Goal: Transaction & Acquisition: Book appointment/travel/reservation

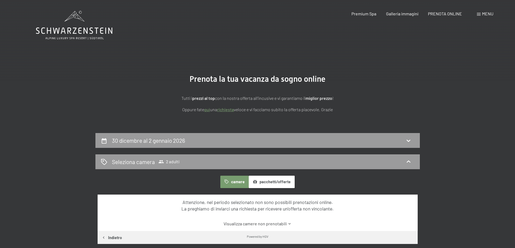
click at [225, 139] on span "Consenso marketing*" at bounding box center [226, 139] width 41 height 5
click at [203, 139] on input "Consenso marketing*" at bounding box center [200, 139] width 5 height 5
checkbox input "false"
click at [407, 141] on icon at bounding box center [408, 141] width 6 height 6
select select "[DATE]"
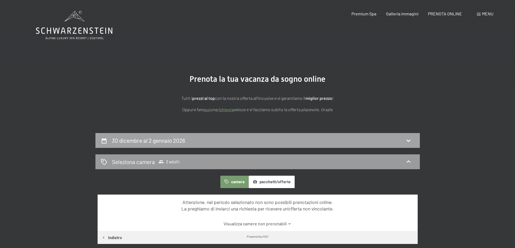
select select "[DATE]"
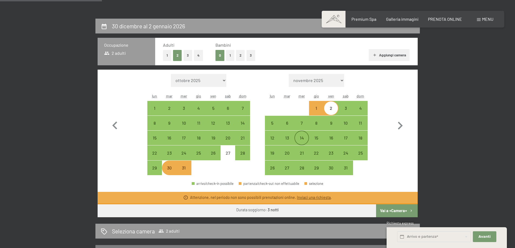
scroll to position [106, 0]
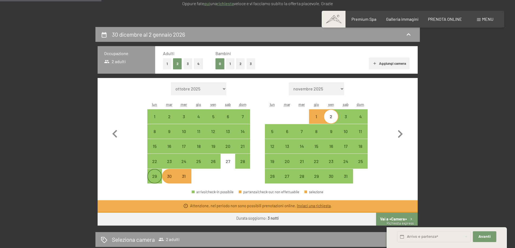
click at [156, 182] on div "29" at bounding box center [155, 181] width 14 height 14
select select "[DATE]"
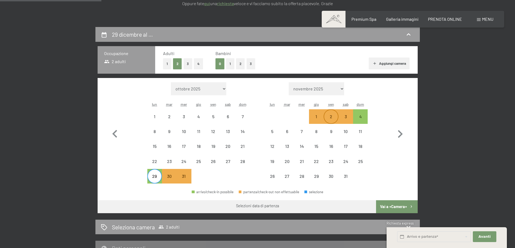
click at [331, 117] on div "2" at bounding box center [331, 122] width 14 height 14
select select "[DATE]"
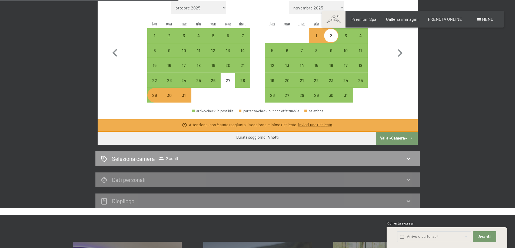
click at [395, 135] on button "Vai a «Camera»" at bounding box center [396, 138] width 41 height 13
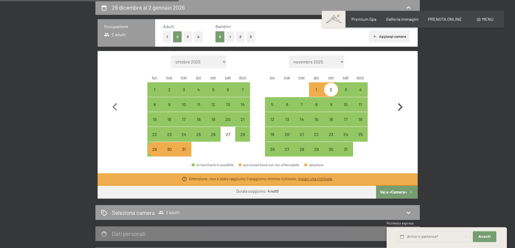
select select "[DATE]"
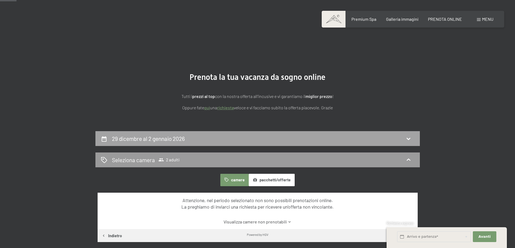
scroll to position [0, 0]
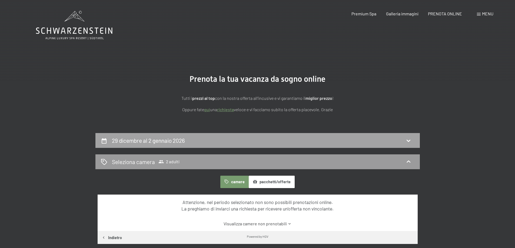
click at [318, 141] on div "29 dicembre al 2 gennaio 2026" at bounding box center [257, 141] width 313 height 8
select select "[DATE]"
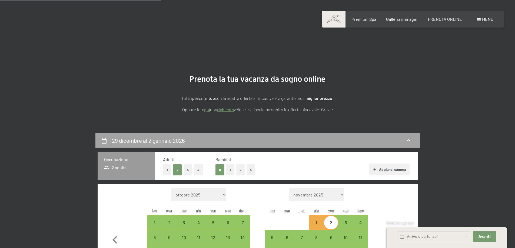
scroll to position [133, 0]
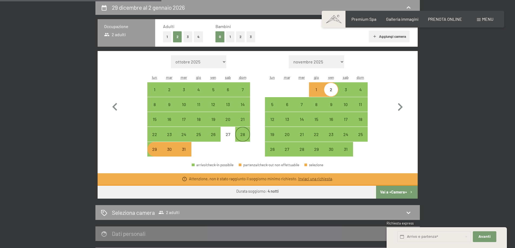
click at [240, 135] on div "28" at bounding box center [243, 139] width 14 height 14
select select "[DATE]"
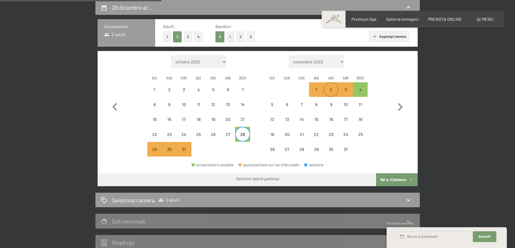
click at [331, 90] on div "2" at bounding box center [331, 95] width 14 height 14
select select "[DATE]"
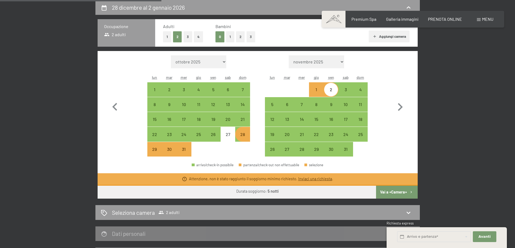
drag, startPoint x: 331, startPoint y: 90, endPoint x: 332, endPoint y: 88, distance: 2.9
click at [332, 88] on div "2" at bounding box center [331, 95] width 14 height 14
select select "[DATE]"
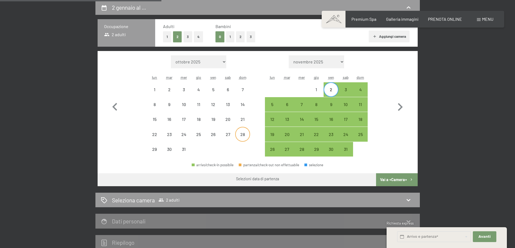
click at [244, 135] on div "28" at bounding box center [243, 139] width 14 height 14
select select "[DATE]"
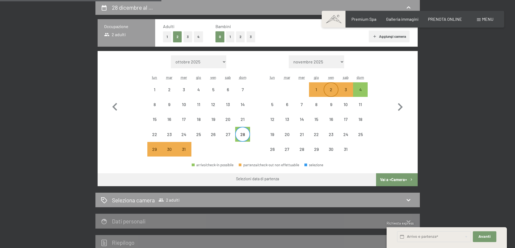
click at [332, 92] on div "2" at bounding box center [331, 95] width 14 height 14
select select "[DATE]"
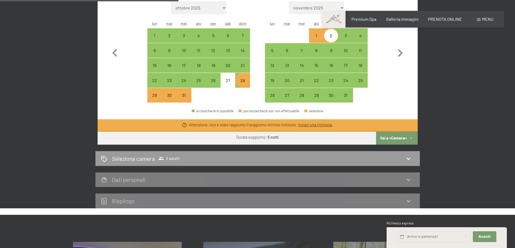
click at [402, 139] on button "Vai a «Camera»" at bounding box center [396, 138] width 41 height 13
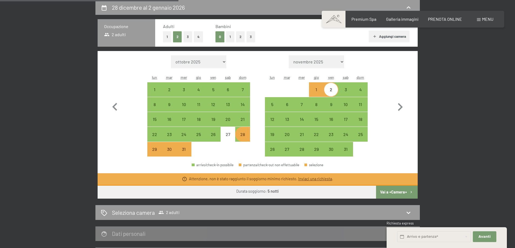
select select "[DATE]"
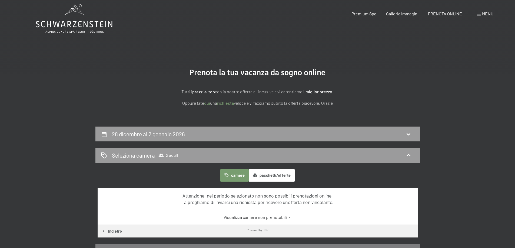
scroll to position [0, 0]
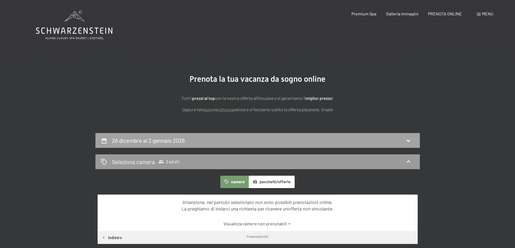
click at [293, 138] on div "28 dicembre al 2 gennaio 2026" at bounding box center [257, 141] width 313 height 8
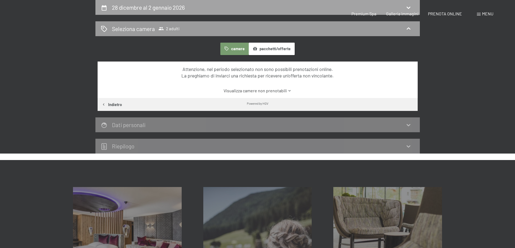
select select "[DATE]"
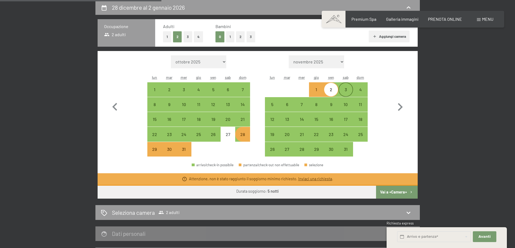
click at [342, 91] on div "3" at bounding box center [346, 95] width 14 height 14
select select "[DATE]"
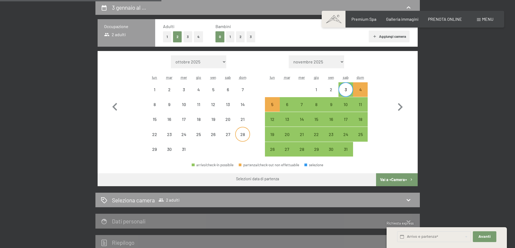
click at [244, 134] on div "28" at bounding box center [243, 139] width 14 height 14
select select "[DATE]"
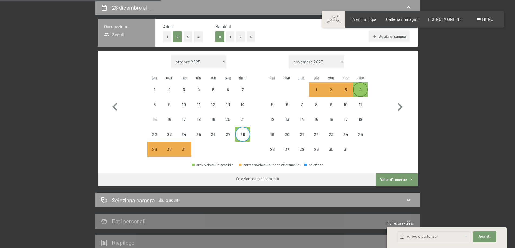
click at [364, 92] on div "4" at bounding box center [360, 95] width 14 height 14
select select "[DATE]"
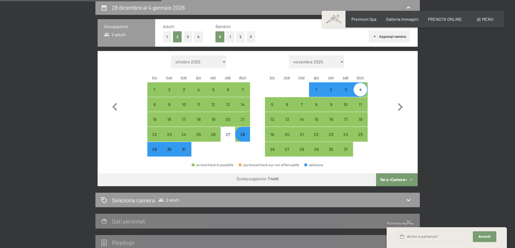
click at [387, 179] on button "Vai a «Camera»" at bounding box center [396, 180] width 41 height 13
select select "[DATE]"
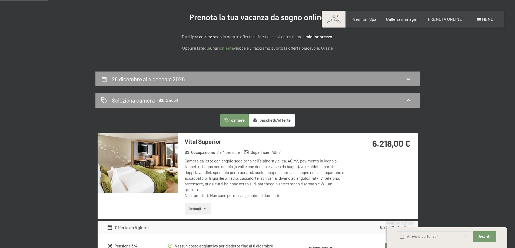
scroll to position [52, 0]
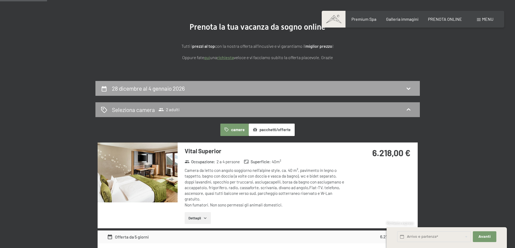
click at [259, 87] on div "28 dicembre al 4 gennaio 2026" at bounding box center [257, 89] width 313 height 8
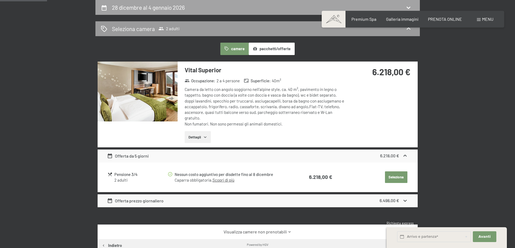
select select "[DATE]"
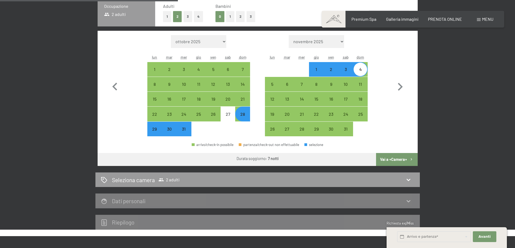
scroll to position [187, 0]
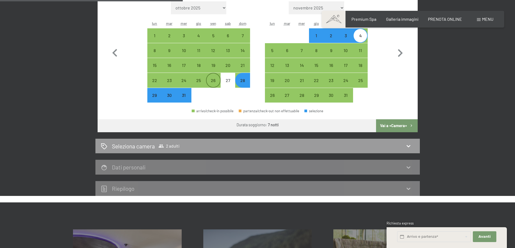
click at [216, 83] on div "26" at bounding box center [213, 85] width 14 height 14
select select "[DATE]"
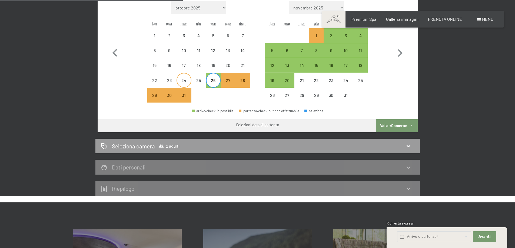
click at [188, 82] on div "24" at bounding box center [184, 85] width 14 height 14
select select "[DATE]"
click at [184, 100] on div "31" at bounding box center [184, 100] width 14 height 14
select select "[DATE]"
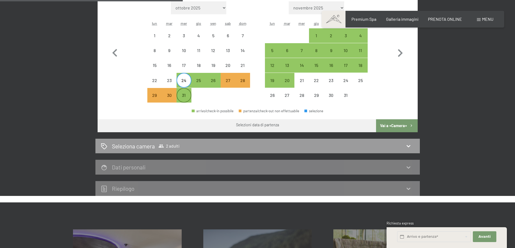
select select "[DATE]"
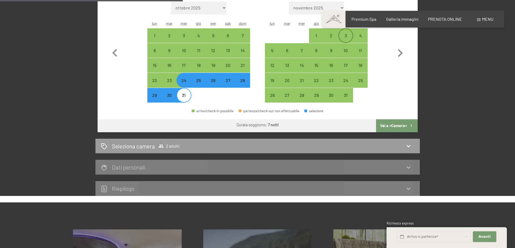
click at [344, 34] on div "3" at bounding box center [346, 41] width 14 height 14
select select "[DATE]"
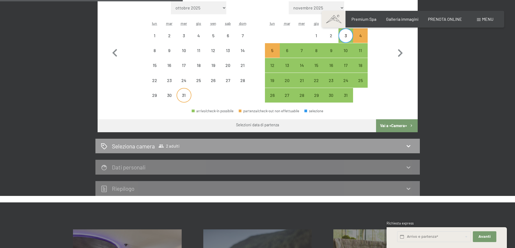
click at [186, 94] on div "31" at bounding box center [184, 100] width 14 height 14
select select "[DATE]"
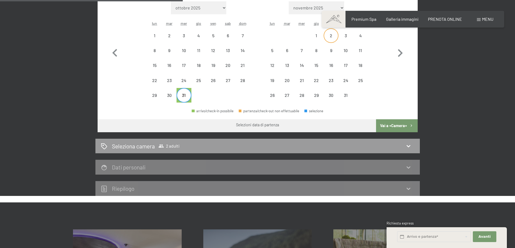
click at [334, 36] on div "2" at bounding box center [331, 41] width 14 height 14
select select "[DATE]"
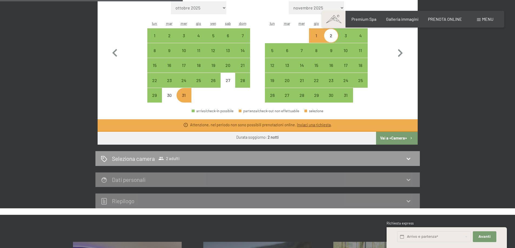
click at [406, 139] on button "Vai a «Camera»" at bounding box center [396, 138] width 41 height 13
select select "[DATE]"
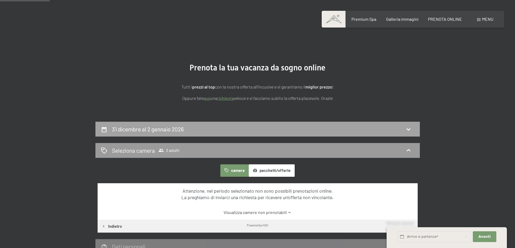
scroll to position [0, 0]
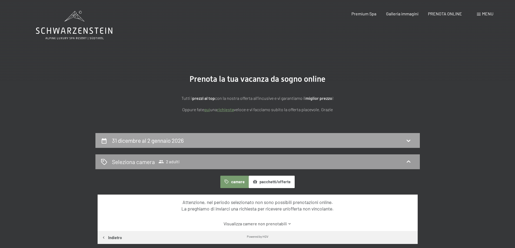
click at [265, 137] on div "31 dicembre al 2 gennaio 2026" at bounding box center [257, 141] width 313 height 8
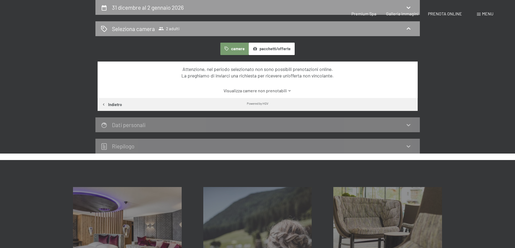
select select "[DATE]"
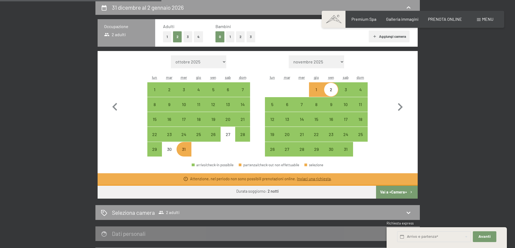
click at [184, 148] on div "31" at bounding box center [184, 154] width 14 height 14
select select "[DATE]"
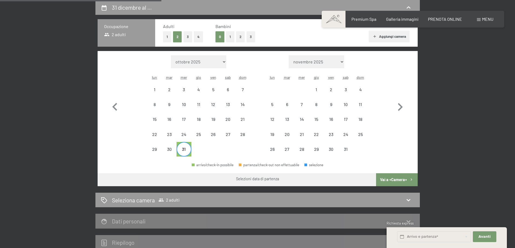
click at [184, 154] on div "31" at bounding box center [184, 154] width 14 height 14
select select "[DATE]"
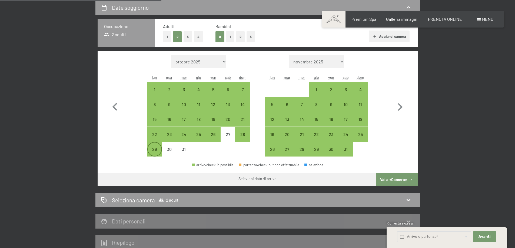
click at [156, 150] on div "29" at bounding box center [155, 154] width 14 height 14
select select "[DATE]"
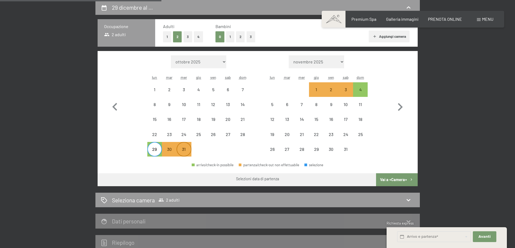
click at [182, 149] on div "31" at bounding box center [184, 154] width 14 height 14
select select "[DATE]"
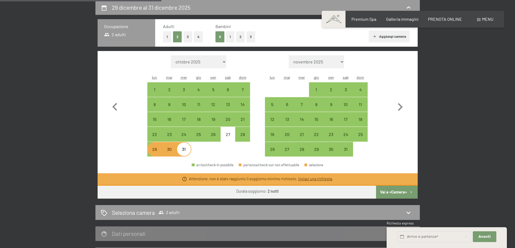
click at [185, 151] on div "31" at bounding box center [184, 154] width 14 height 14
select select "[DATE]"
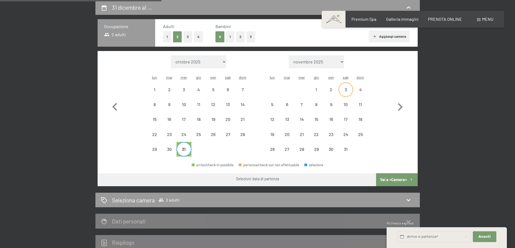
click at [347, 91] on div "3" at bounding box center [346, 95] width 14 height 14
select select "[DATE]"
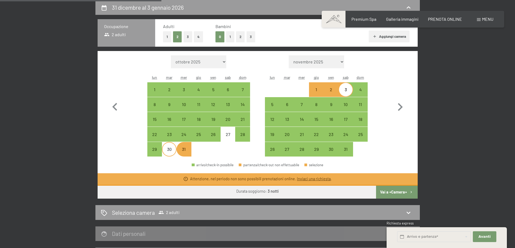
click at [171, 153] on div "30" at bounding box center [169, 154] width 14 height 14
select select "[DATE]"
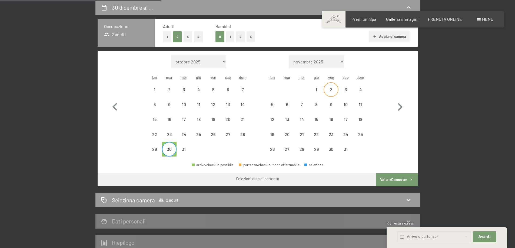
click at [330, 88] on div "2" at bounding box center [331, 95] width 14 height 14
select select "[DATE]"
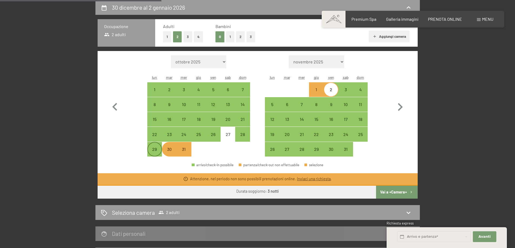
click at [161, 151] on div "29" at bounding box center [155, 154] width 14 height 14
select select "[DATE]"
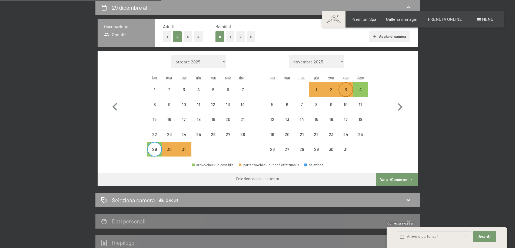
click at [339, 92] on div "3" at bounding box center [346, 95] width 14 height 14
select select "[DATE]"
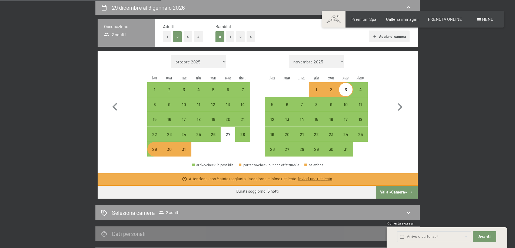
click at [340, 91] on div "3" at bounding box center [346, 95] width 14 height 14
select select "[DATE]"
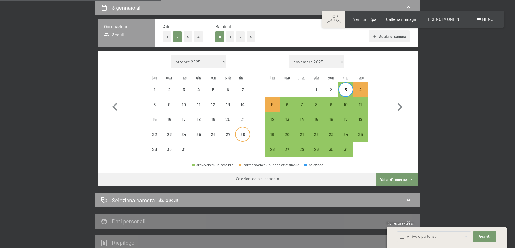
click at [243, 133] on div "28" at bounding box center [243, 139] width 14 height 14
select select "[DATE]"
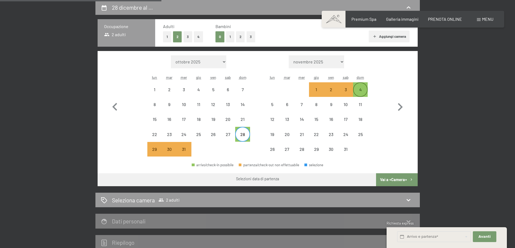
click at [360, 92] on div "4" at bounding box center [360, 95] width 14 height 14
select select "[DATE]"
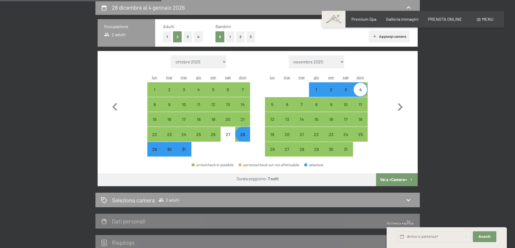
click at [242, 134] on div "28" at bounding box center [243, 139] width 14 height 14
select select "[DATE]"
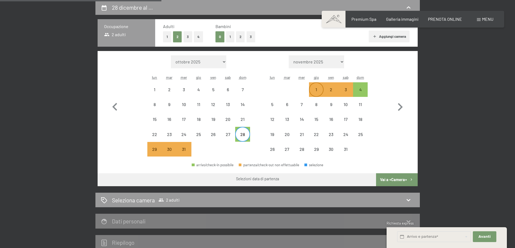
click at [314, 90] on div "1" at bounding box center [316, 95] width 14 height 14
select select "[DATE]"
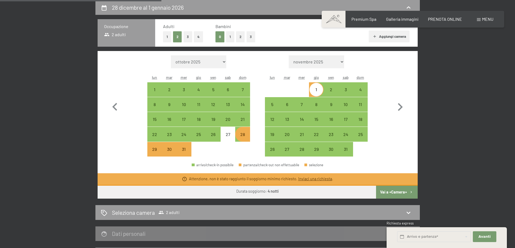
click at [238, 130] on div "28" at bounding box center [243, 135] width 14 height 14
select select "[DATE]"
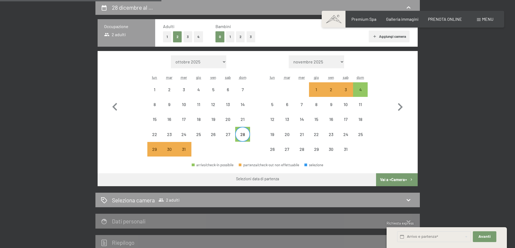
click at [241, 135] on div "28" at bounding box center [243, 139] width 14 height 14
select select "[DATE]"
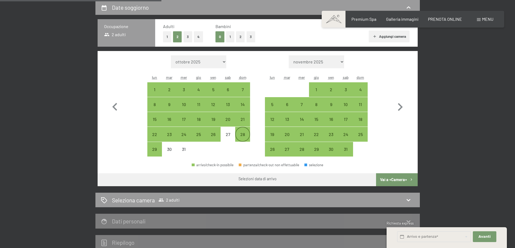
click at [240, 132] on div "28" at bounding box center [243, 139] width 14 height 14
select select "[DATE]"
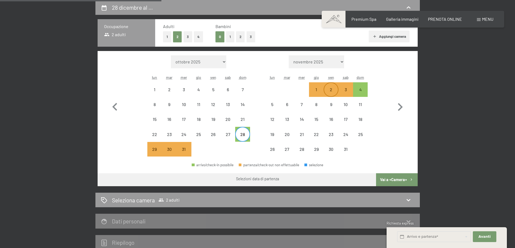
click at [333, 92] on div "2" at bounding box center [331, 95] width 14 height 14
select select "[DATE]"
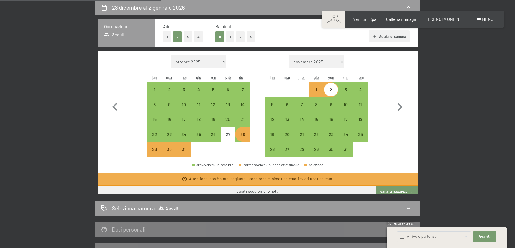
click at [333, 92] on div "2" at bounding box center [331, 95] width 14 height 14
select select "[DATE]"
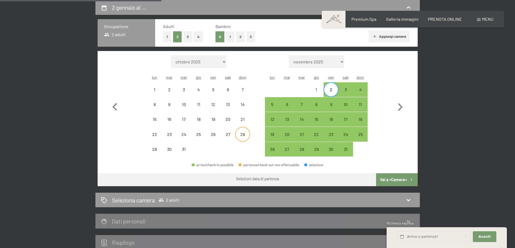
click at [242, 136] on div "28" at bounding box center [243, 139] width 14 height 14
select select "[DATE]"
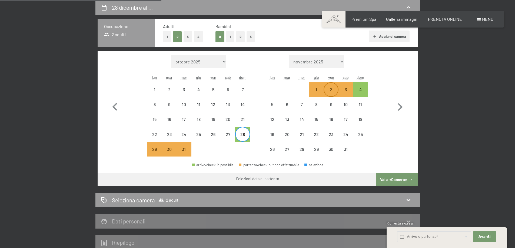
click at [328, 89] on div "2" at bounding box center [331, 95] width 14 height 14
select select "[DATE]"
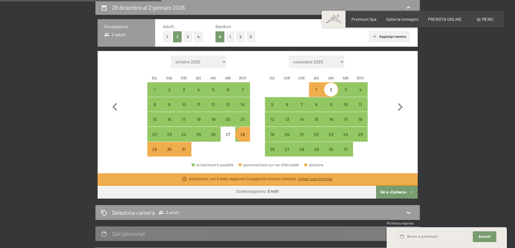
click at [166, 154] on div "30" at bounding box center [169, 154] width 14 height 14
select select "[DATE]"
